Goal: Task Accomplishment & Management: Manage account settings

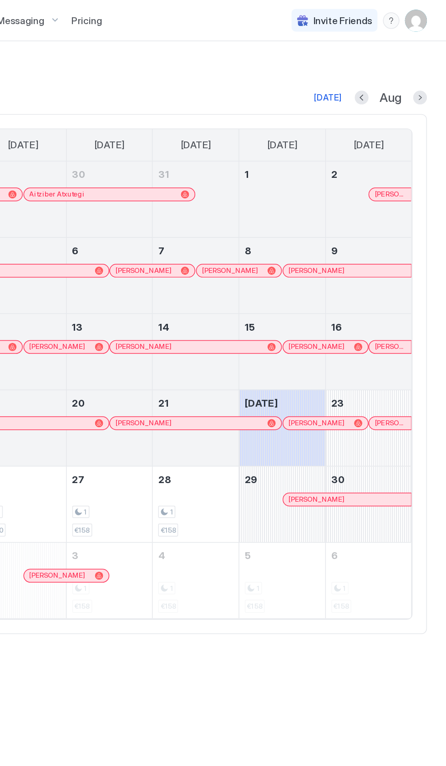
click at [427, 12] on img "User profile" at bounding box center [426, 13] width 15 height 15
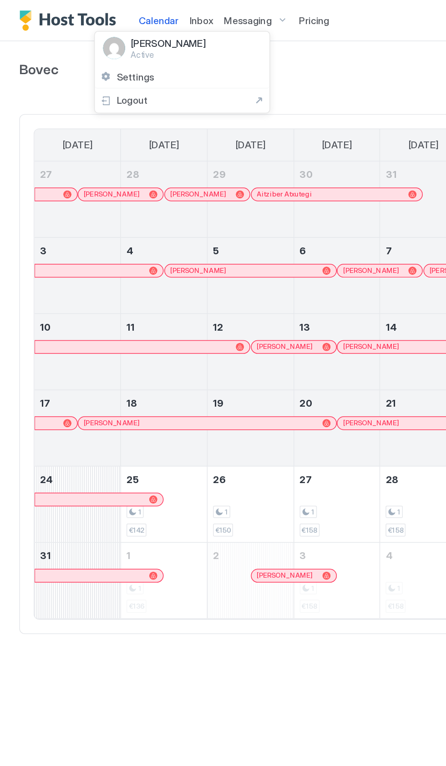
click at [85, 49] on span "Settings" at bounding box center [89, 51] width 25 height 8
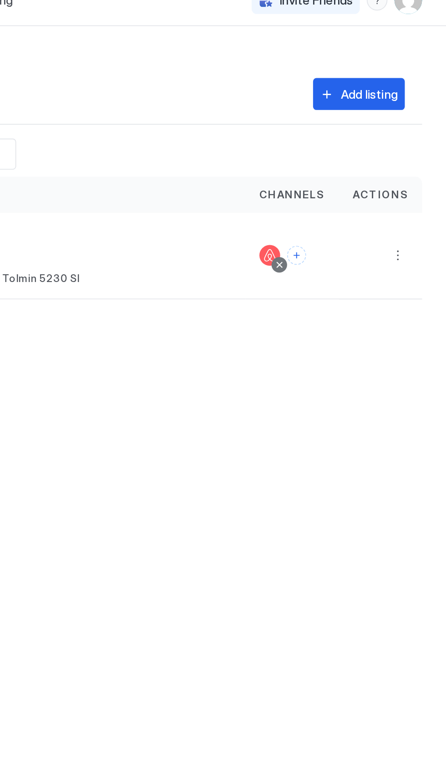
click at [419, 148] on button "More options" at bounding box center [420, 147] width 11 height 11
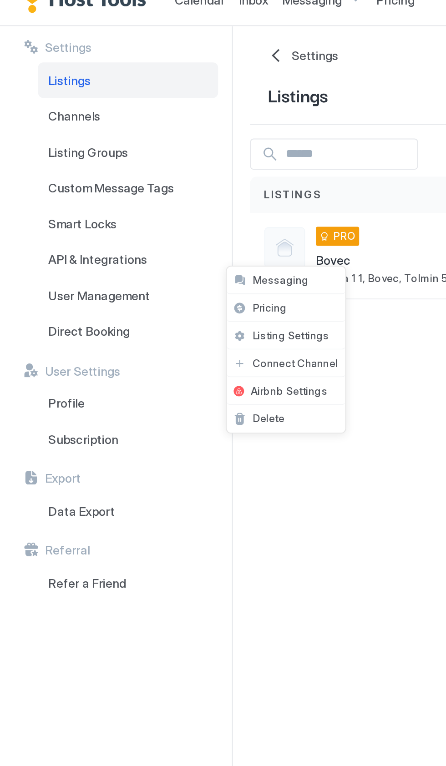
click at [142, 192] on span "Listing Settings" at bounding box center [153, 190] width 41 height 7
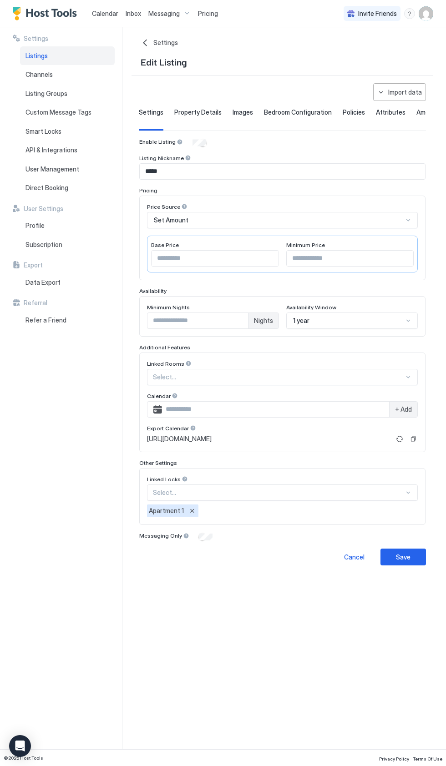
click at [194, 111] on span "Property Details" at bounding box center [197, 112] width 47 height 8
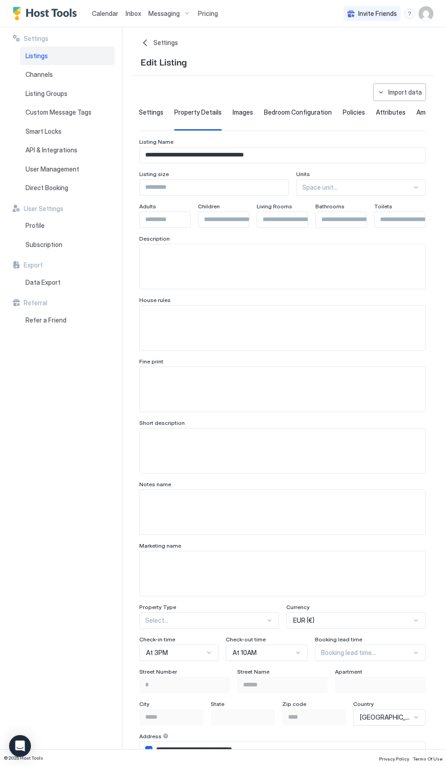
click at [240, 119] on div "Images" at bounding box center [243, 119] width 20 height 22
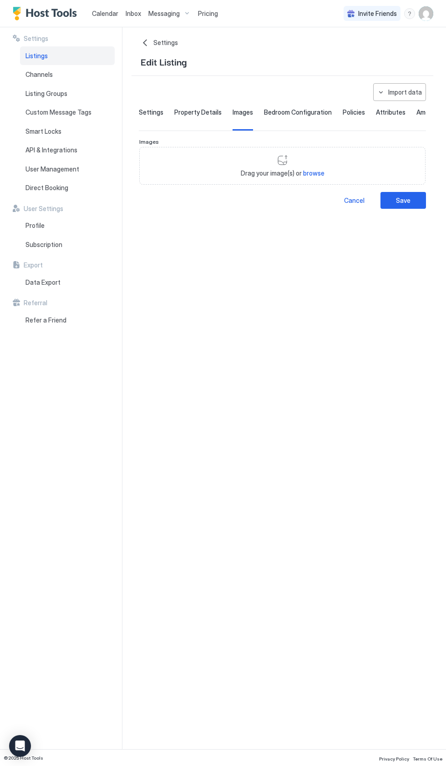
click at [277, 119] on div "Bedroom Configuration" at bounding box center [298, 119] width 68 height 22
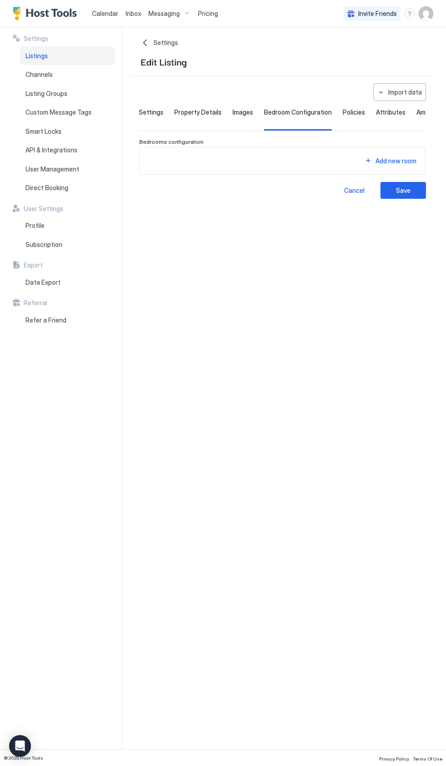
click at [349, 114] on span "Policies" at bounding box center [354, 112] width 22 height 8
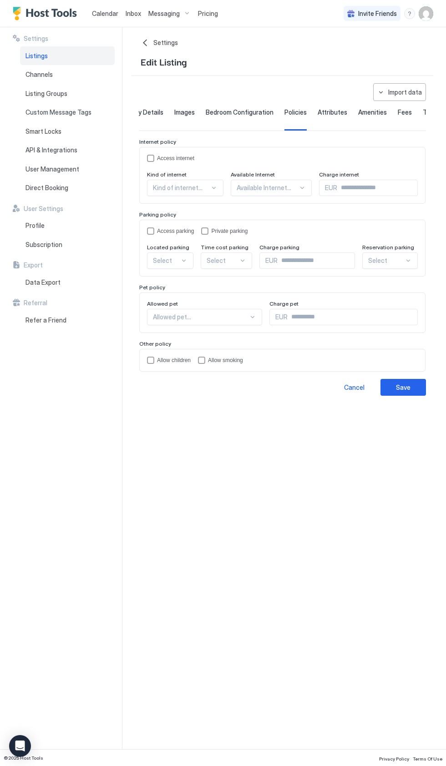
scroll to position [0, 62]
click at [325, 114] on span "Attributes" at bounding box center [329, 112] width 30 height 8
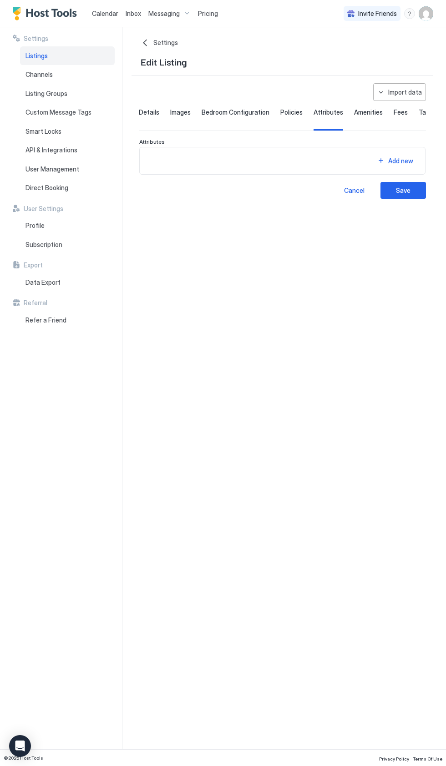
click at [394, 112] on span "Fees" at bounding box center [401, 112] width 14 height 8
click at [139, 111] on span "Property Details" at bounding box center [135, 112] width 47 height 8
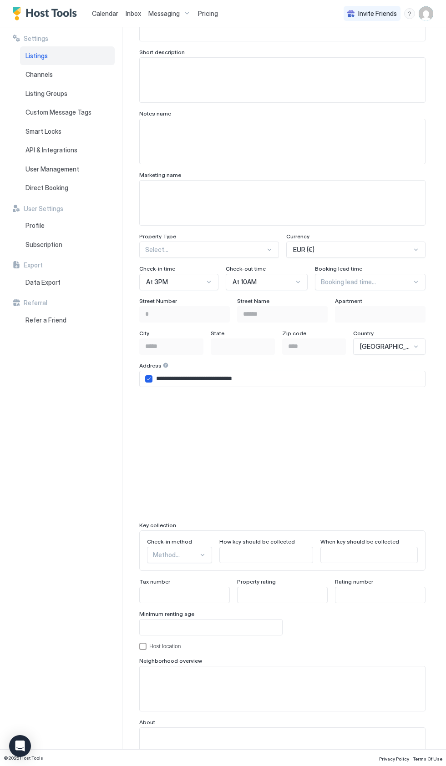
scroll to position [375, 0]
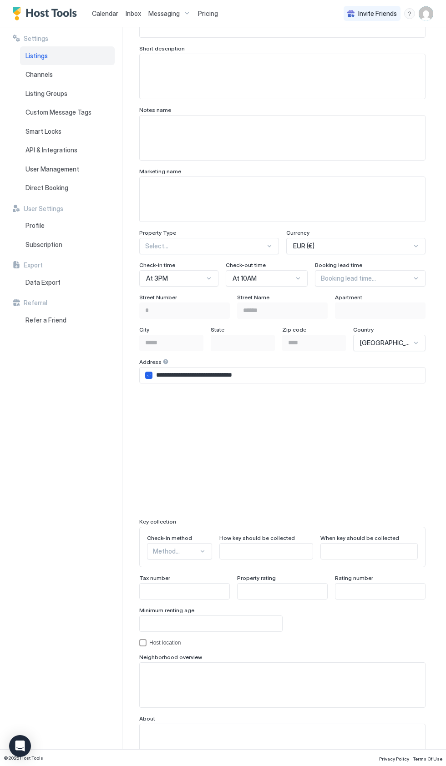
click at [33, 184] on span "Direct Booking" at bounding box center [46, 188] width 43 height 8
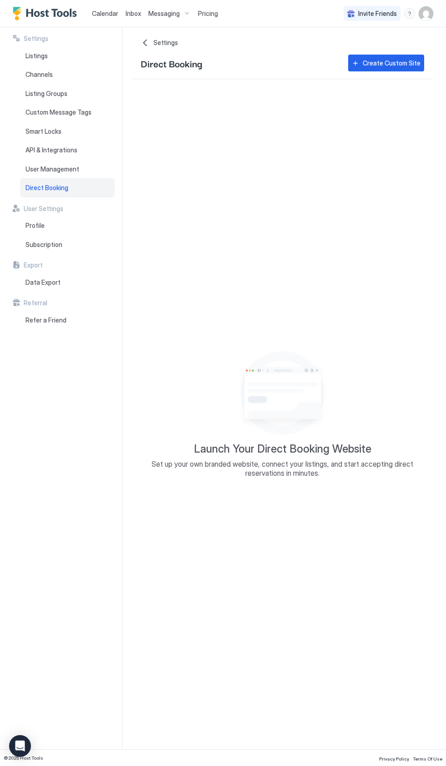
click at [22, 126] on div "Smart Locks" at bounding box center [67, 131] width 95 height 19
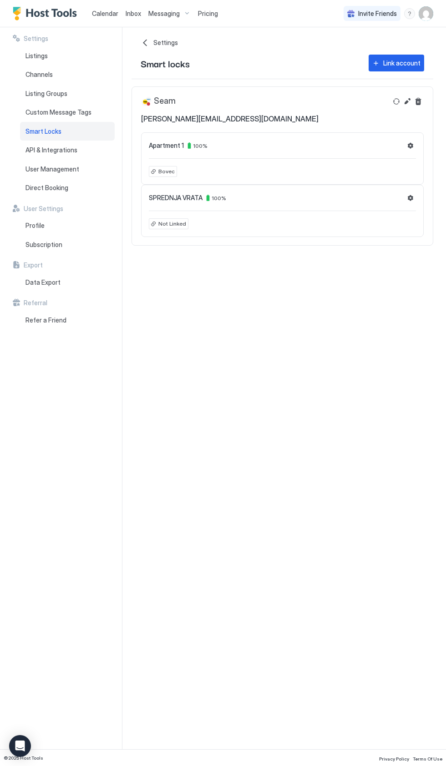
click at [407, 145] on button "Settings" at bounding box center [410, 145] width 11 height 11
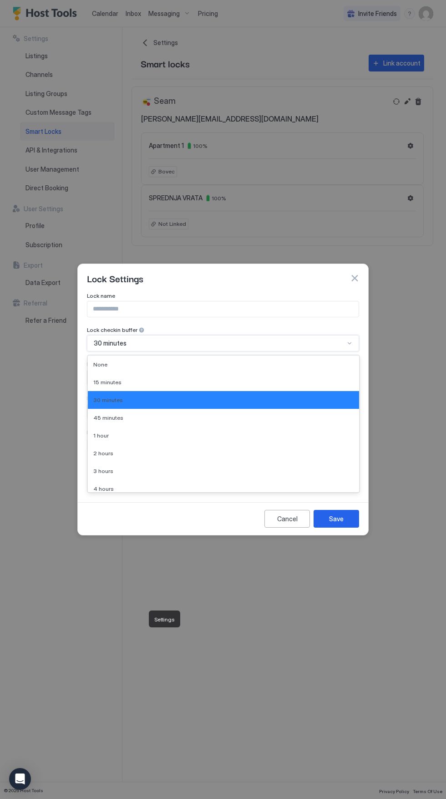
click at [233, 366] on div "None" at bounding box center [223, 364] width 260 height 7
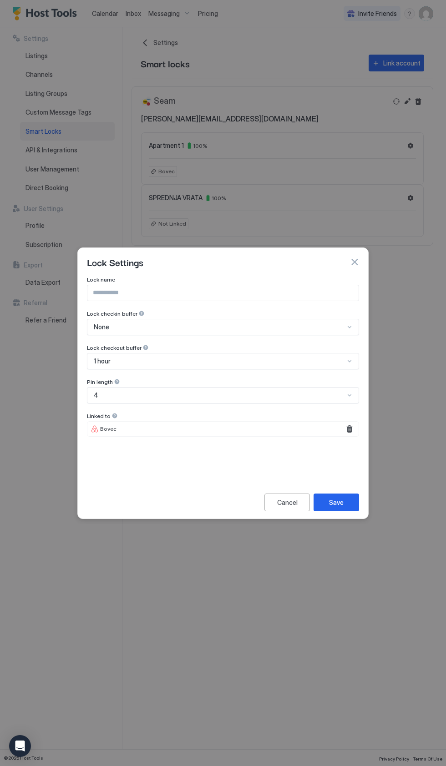
click at [345, 504] on button "Save" at bounding box center [337, 503] width 46 height 18
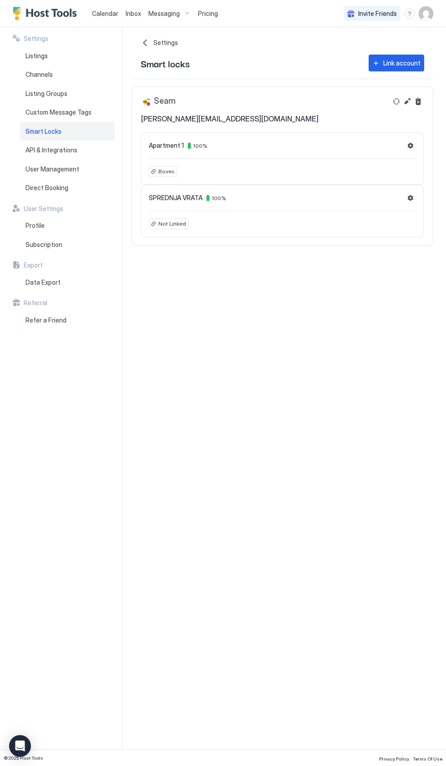
click at [34, 12] on img "Host Tools Logo" at bounding box center [47, 14] width 68 height 14
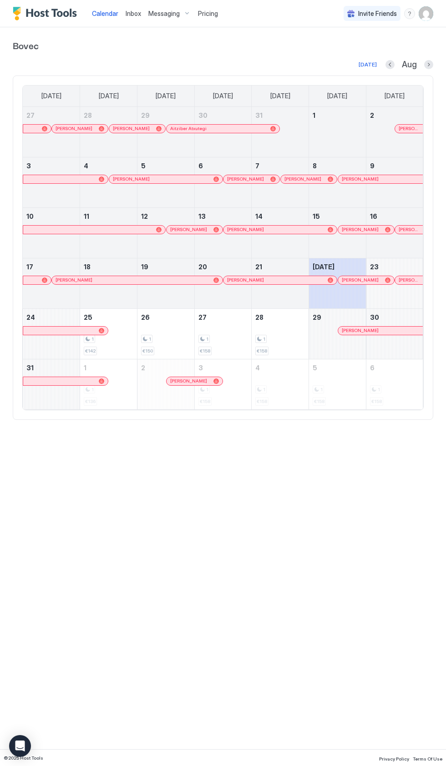
click at [426, 14] on img "User profile" at bounding box center [426, 13] width 15 height 15
click at [81, 51] on span "Settings" at bounding box center [89, 51] width 25 height 8
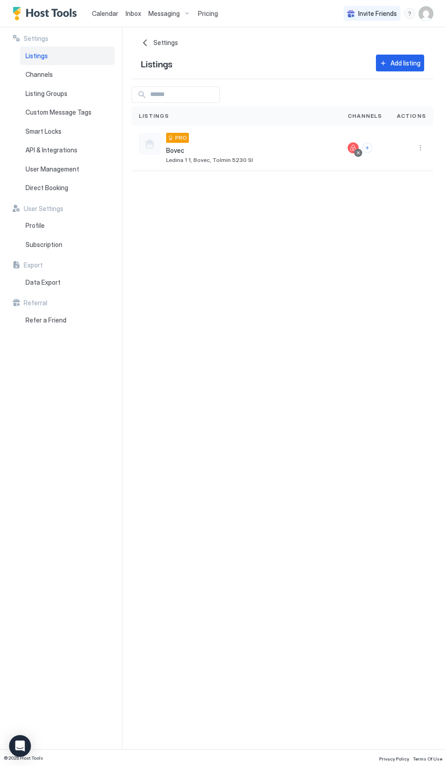
click at [32, 133] on span "Smart Locks" at bounding box center [43, 131] width 36 height 8
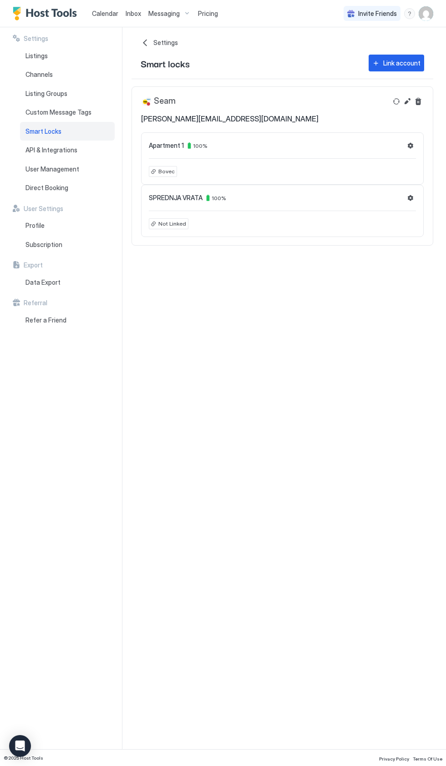
click at [410, 145] on button "Settings" at bounding box center [410, 145] width 11 height 11
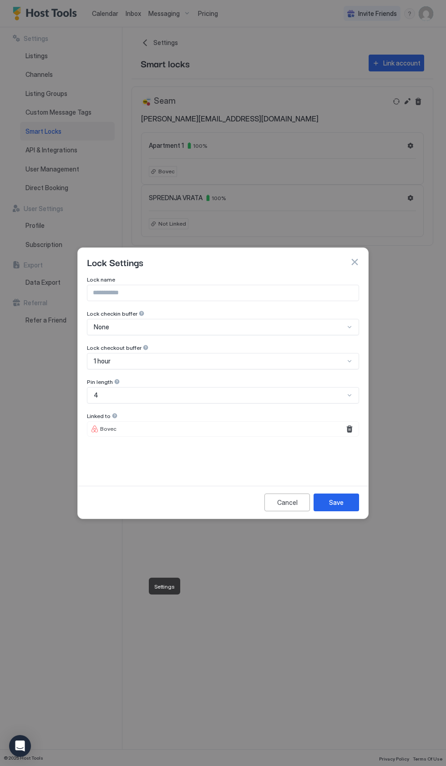
click at [343, 507] on button "Save" at bounding box center [337, 503] width 46 height 18
